Goal: Task Accomplishment & Management: Use online tool/utility

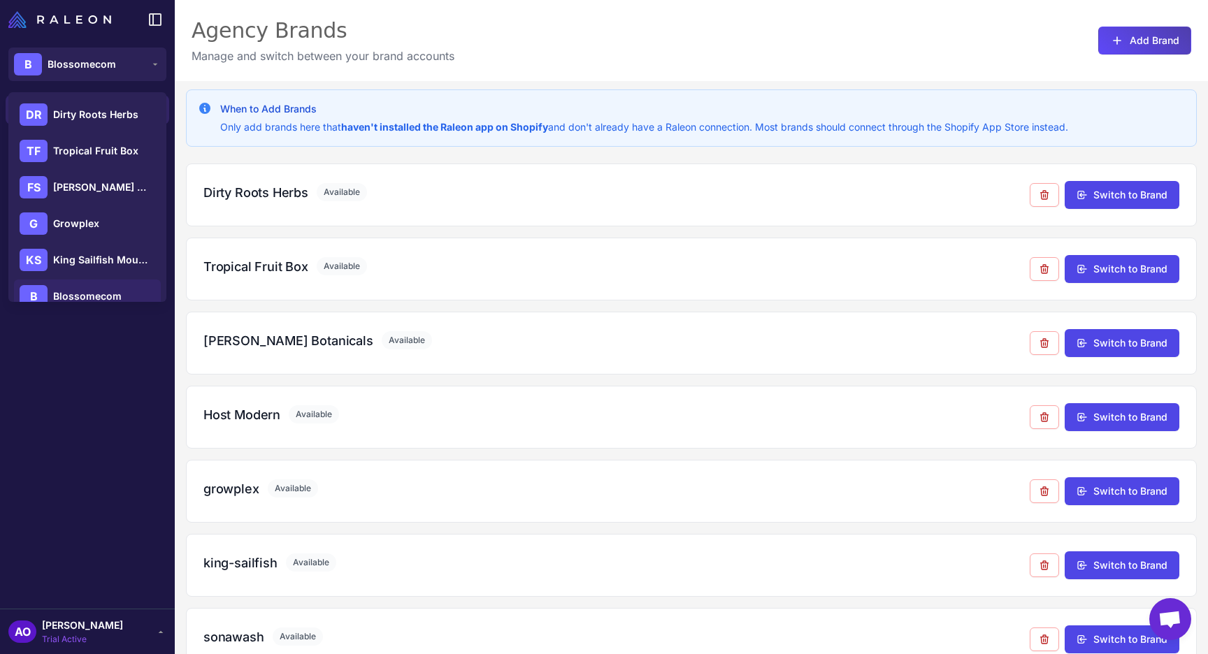
scroll to position [108, 0]
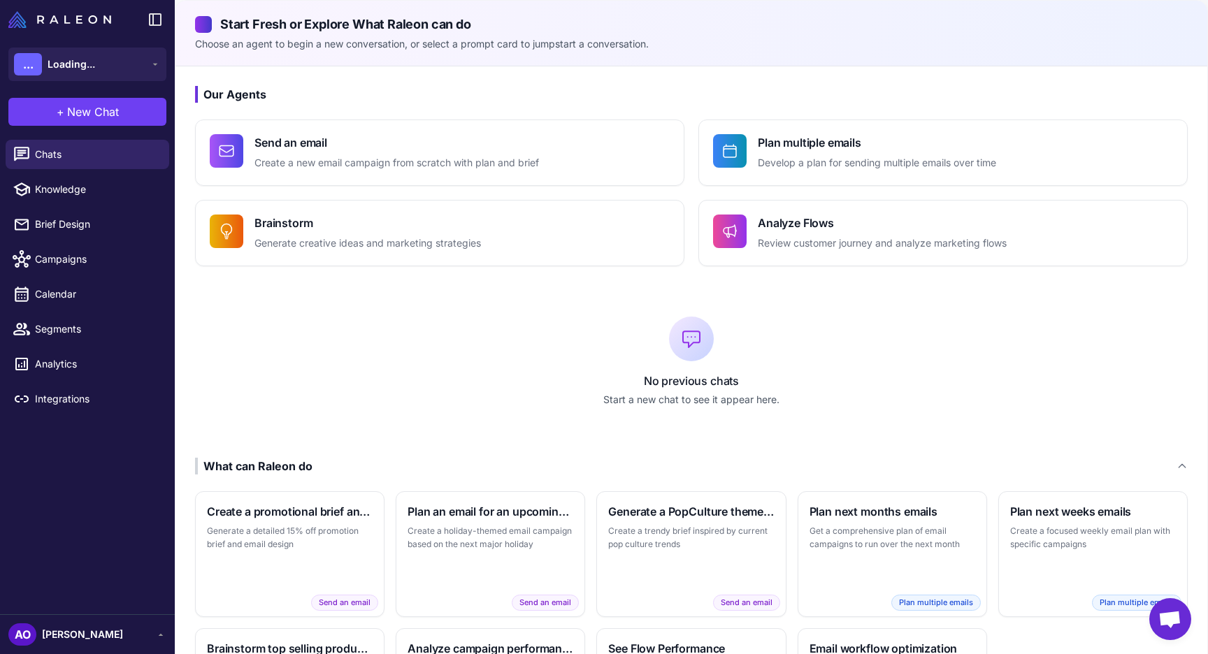
click at [112, 631] on span "[PERSON_NAME]" at bounding box center [82, 634] width 81 height 15
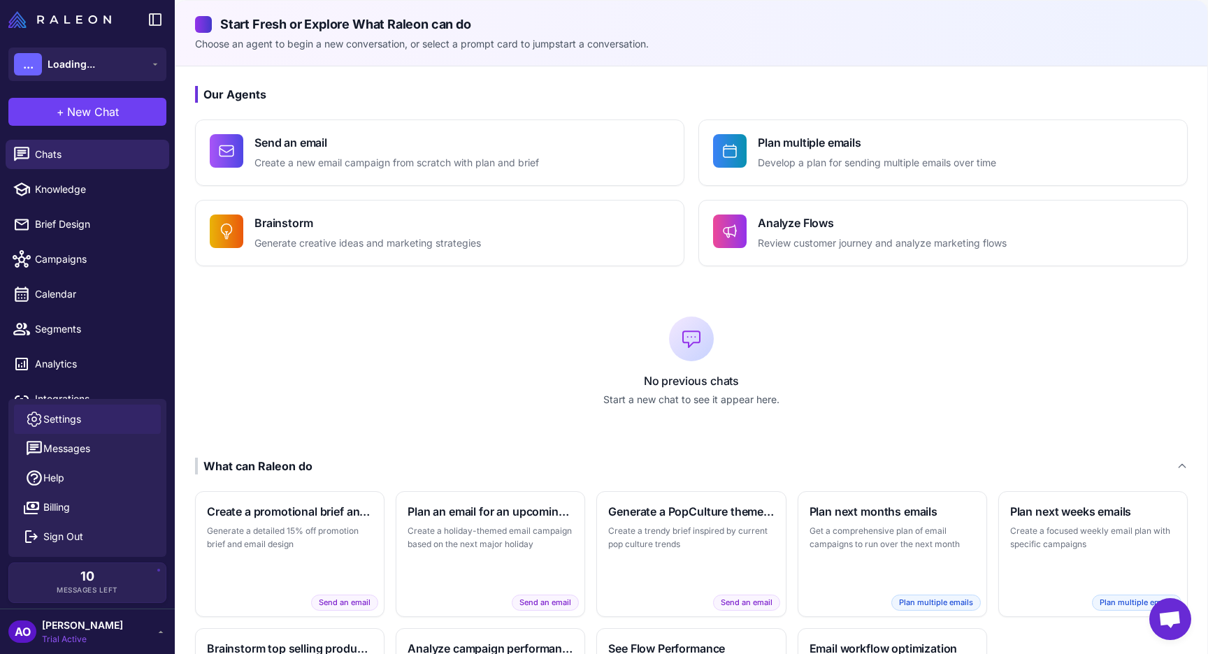
click at [74, 417] on span "Settings" at bounding box center [62, 419] width 38 height 15
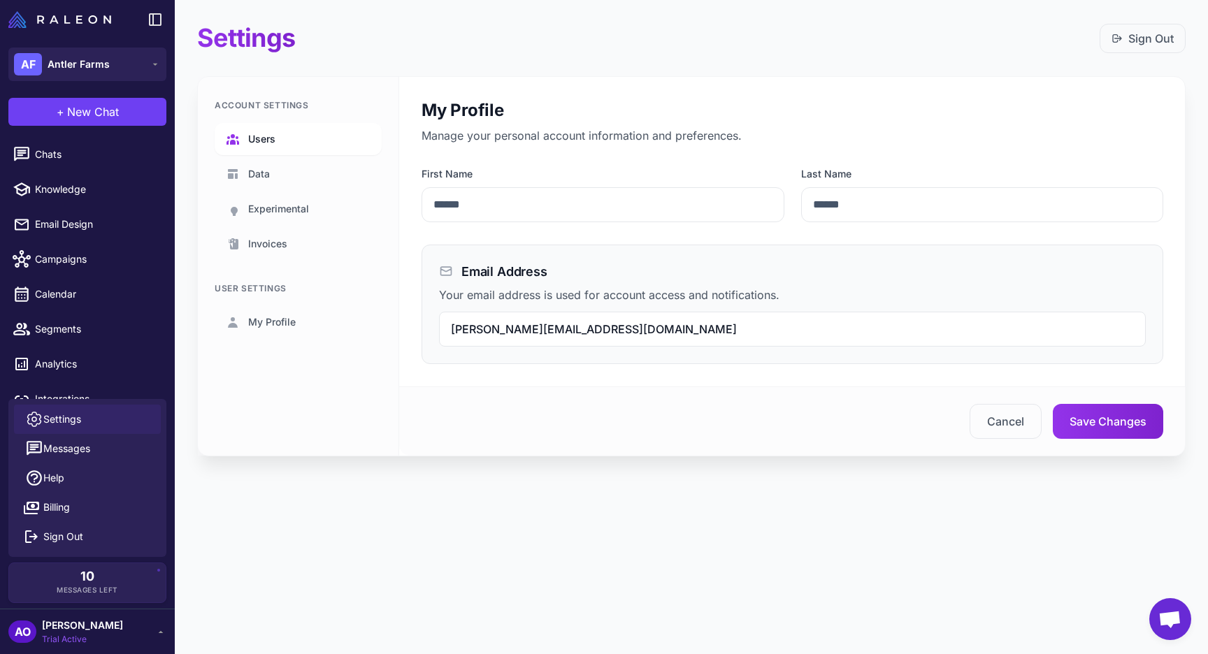
click at [271, 146] on span "Users" at bounding box center [261, 138] width 27 height 15
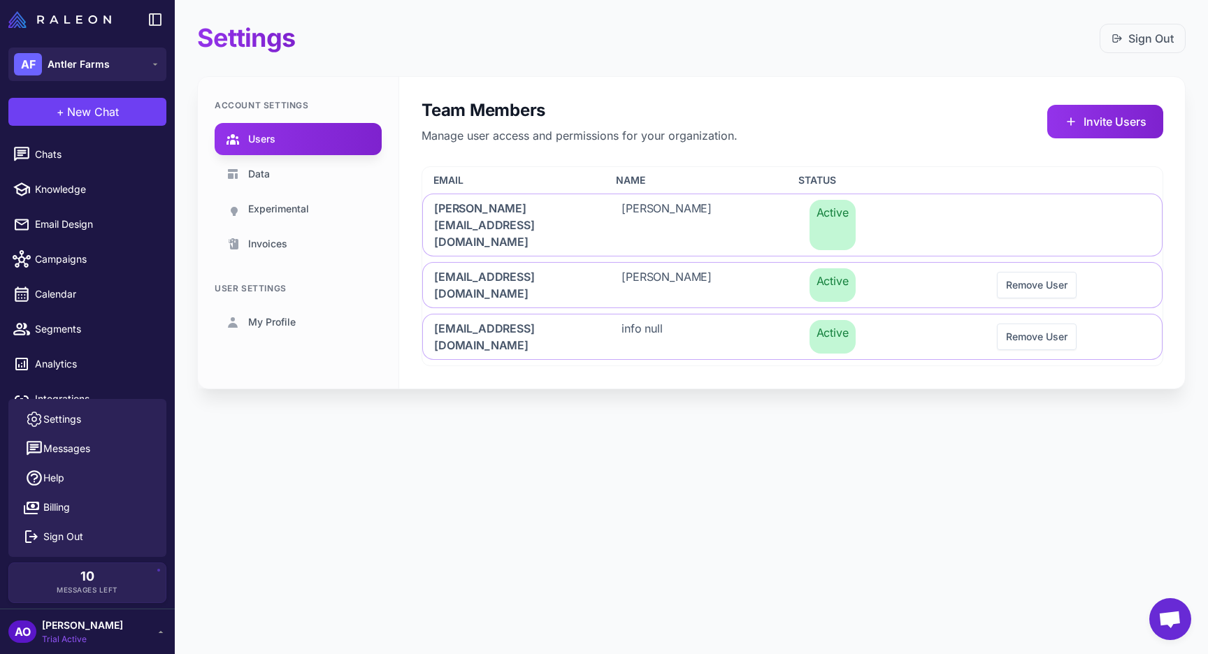
click at [382, 45] on div "Settings Sign Out" at bounding box center [691, 37] width 989 height 31
click at [104, 187] on span "Knowledge" at bounding box center [96, 189] width 123 height 15
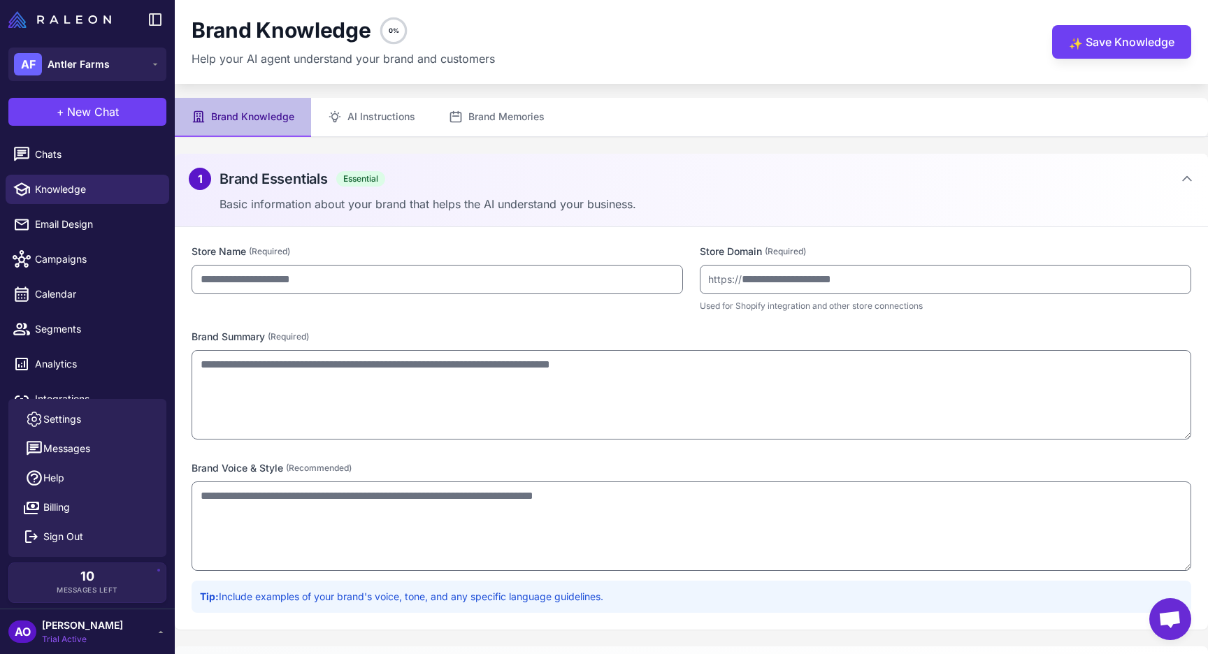
type input "**********"
type textarea "**********"
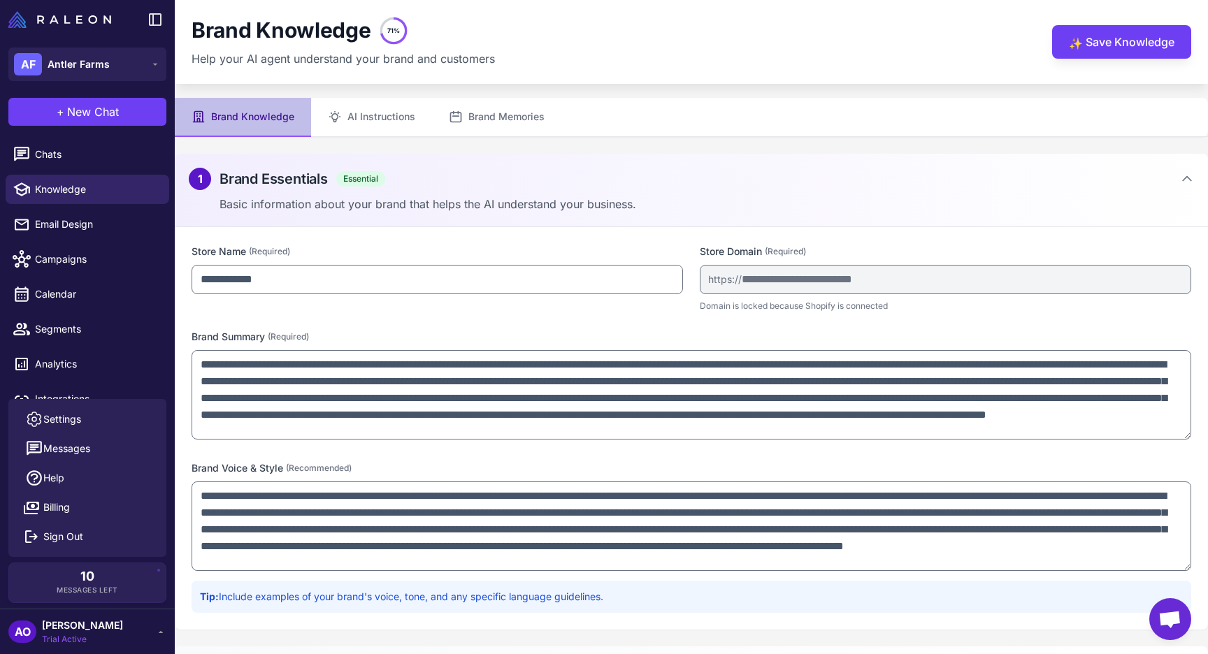
scroll to position [66, 0]
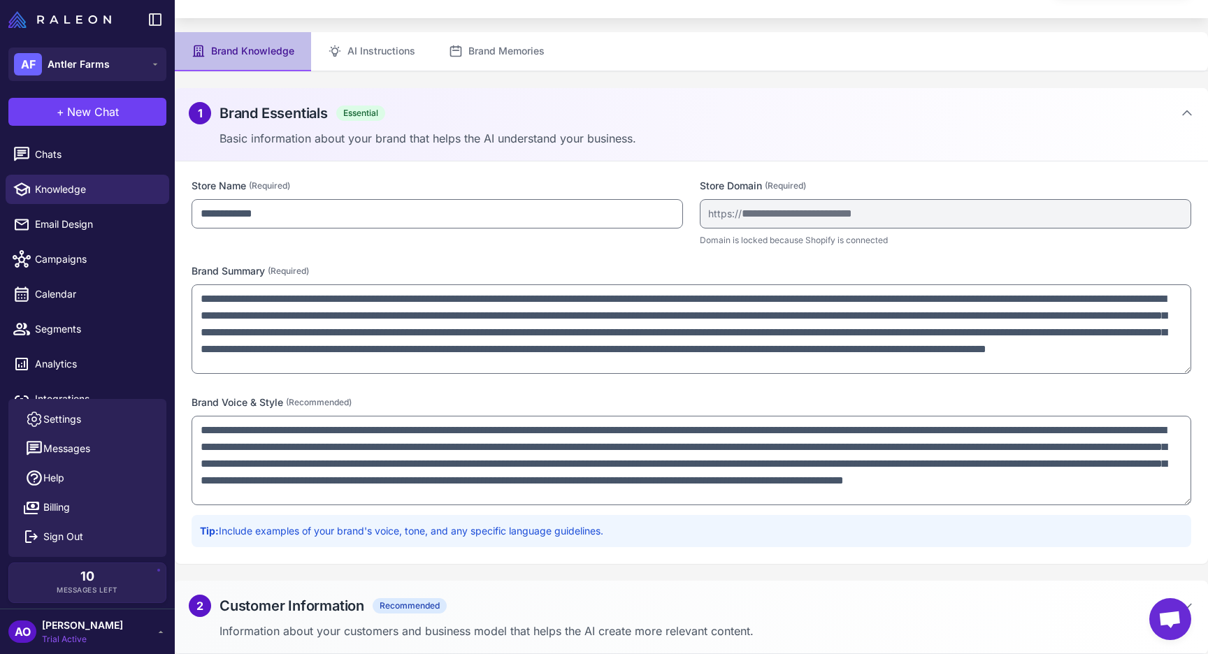
click at [519, 616] on div "2 Customer Information Recommended" at bounding box center [691, 606] width 1005 height 22
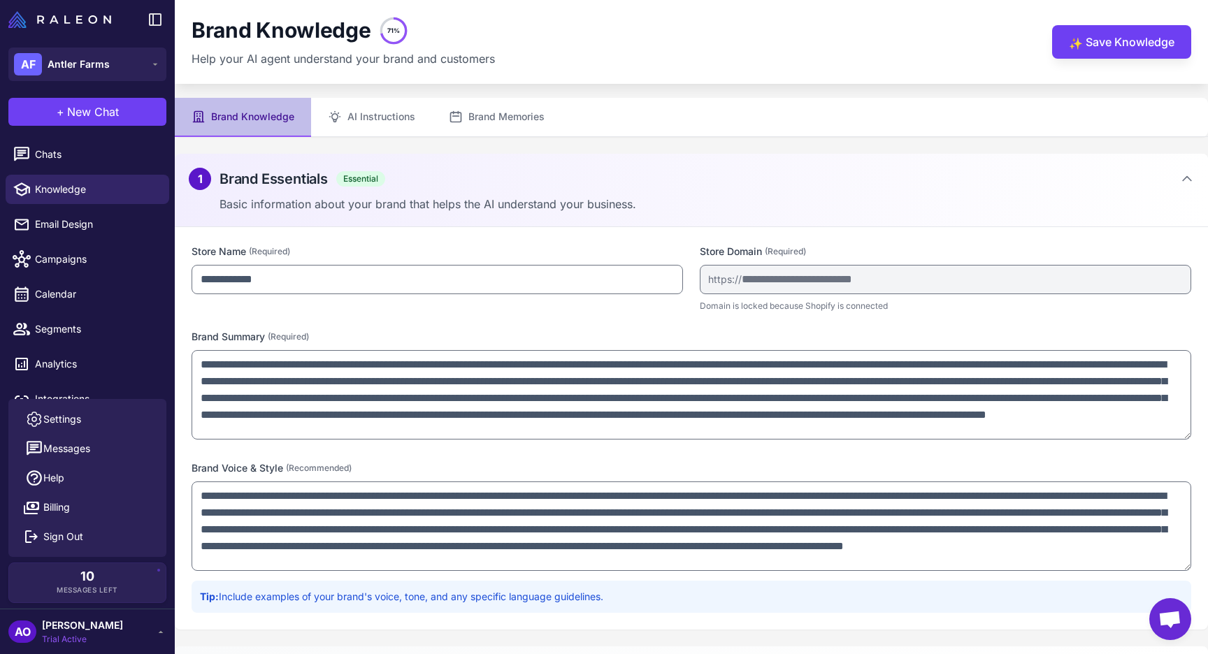
scroll to position [369, 0]
